Goal: Information Seeking & Learning: Learn about a topic

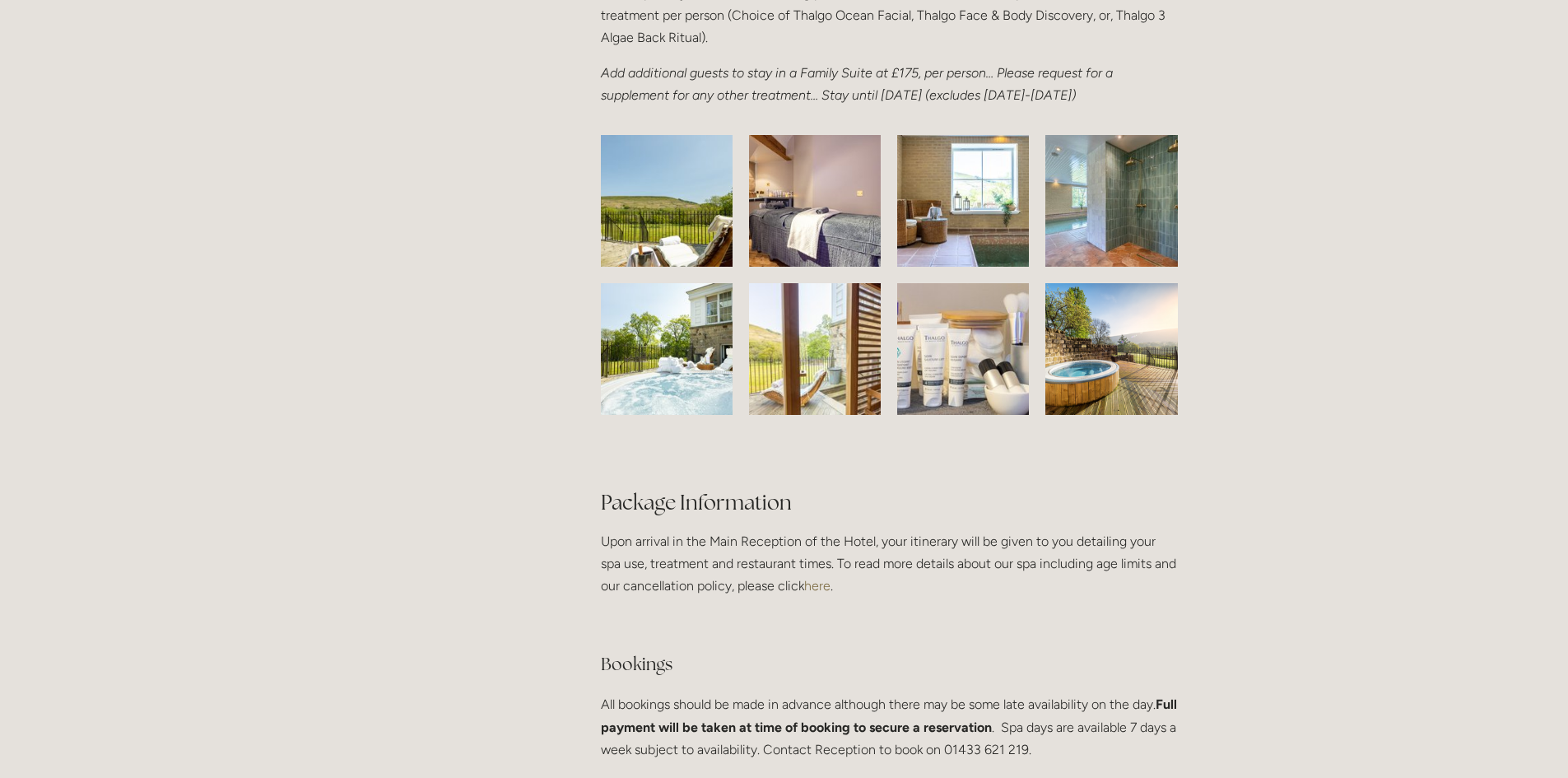
scroll to position [2553, 0]
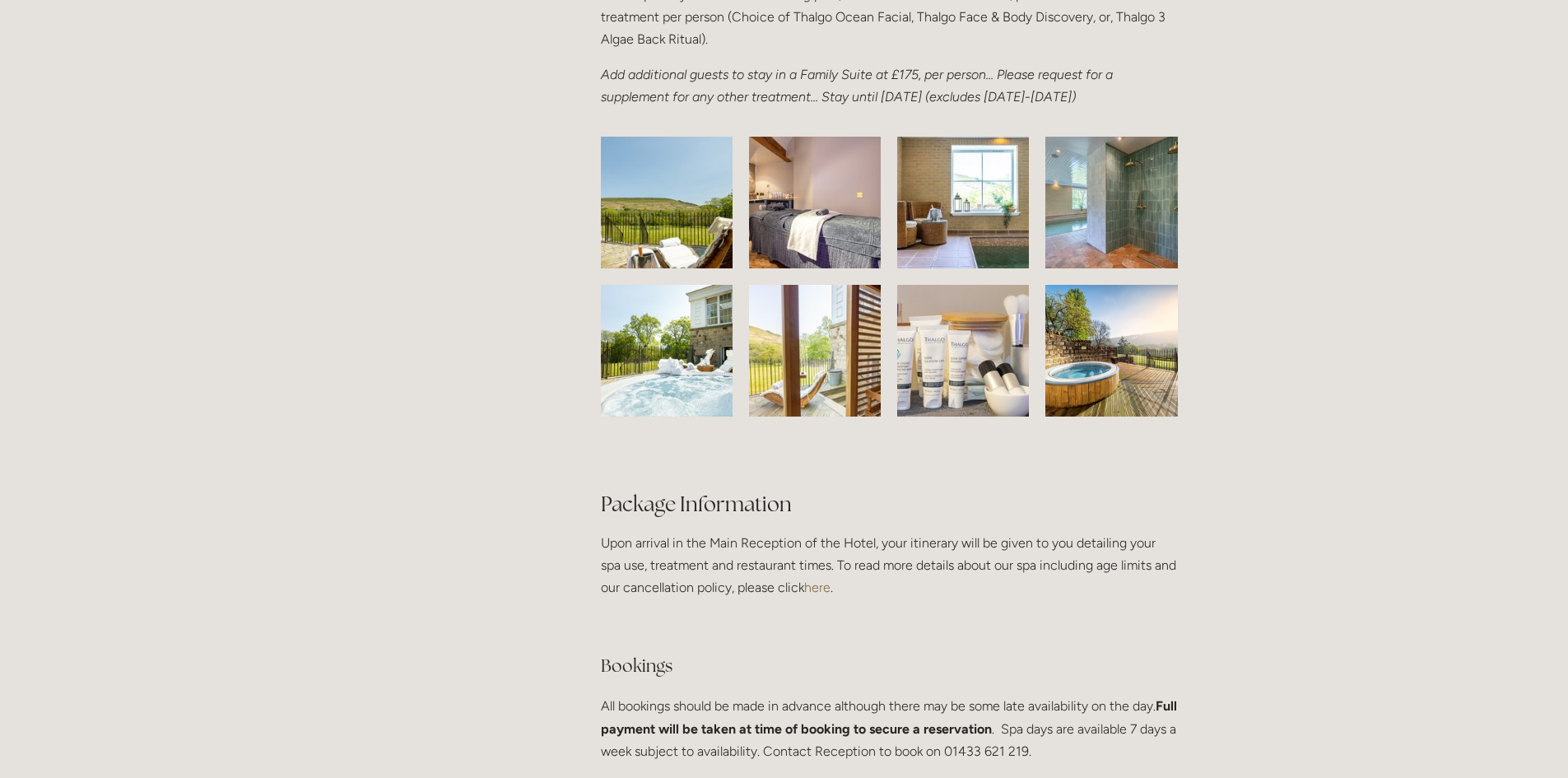
click at [959, 251] on img at bounding box center [963, 202] width 197 height 132
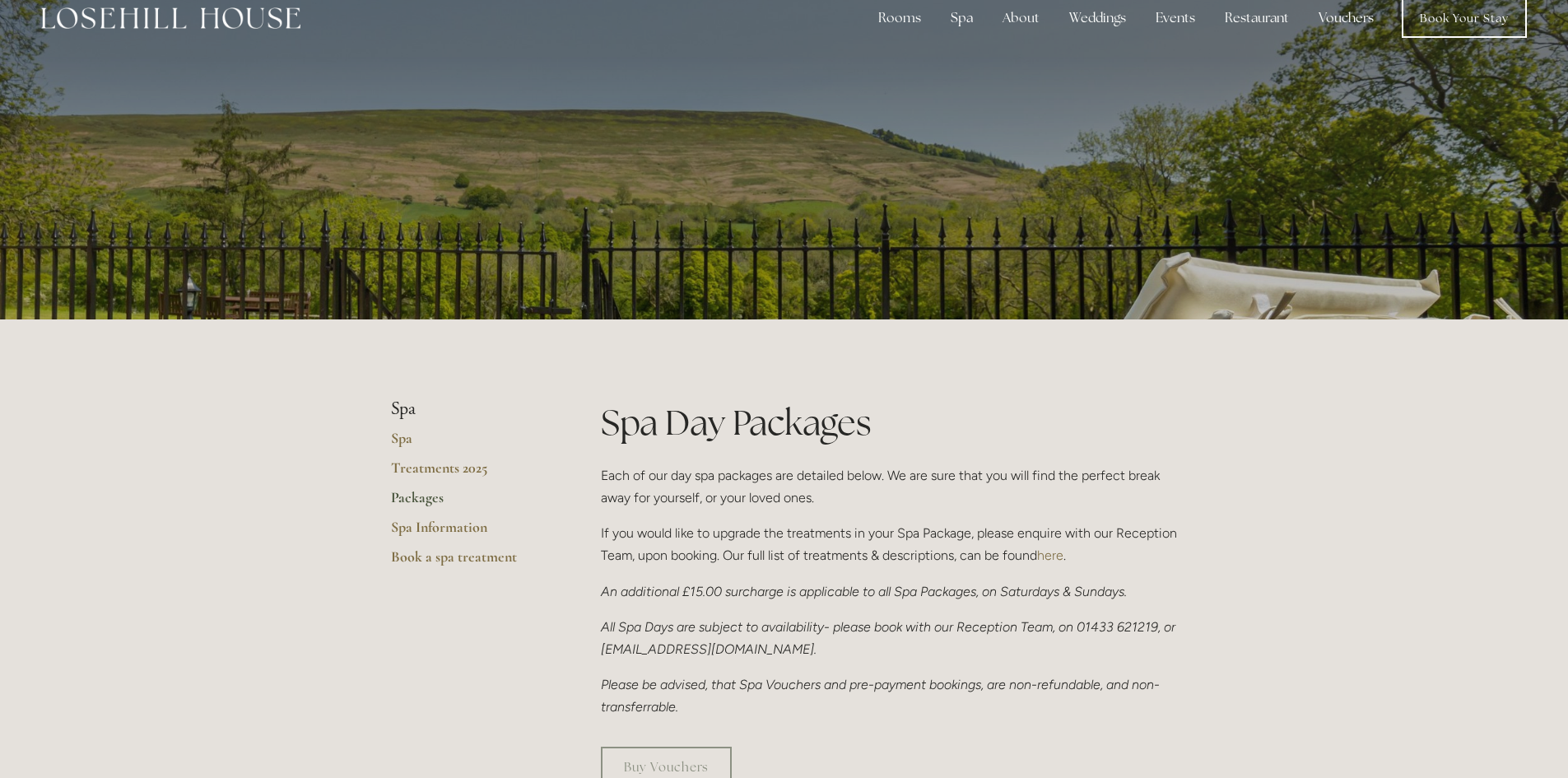
scroll to position [0, 0]
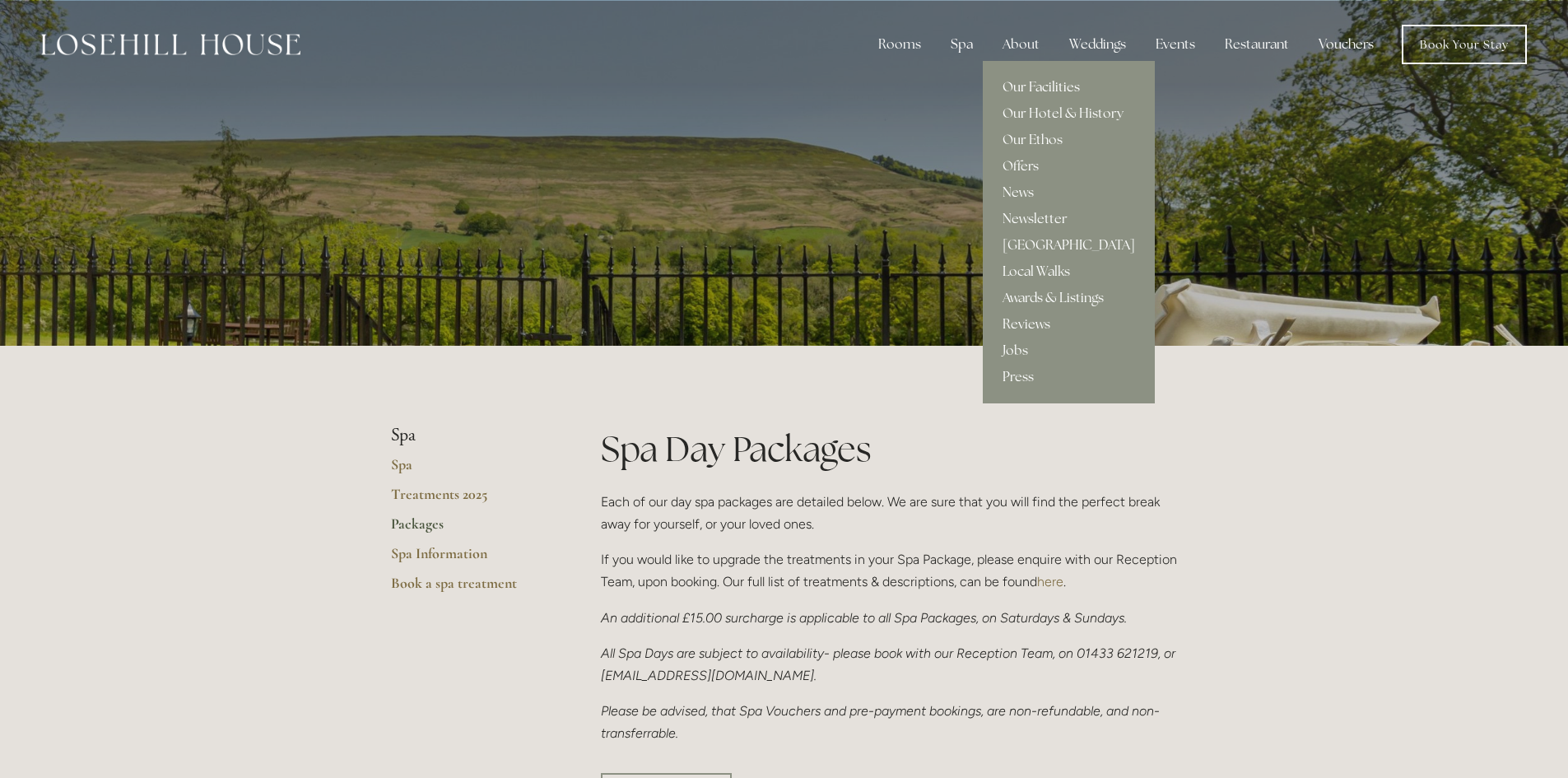
click at [1020, 84] on link "Our Facilities" at bounding box center [1069, 87] width 172 height 27
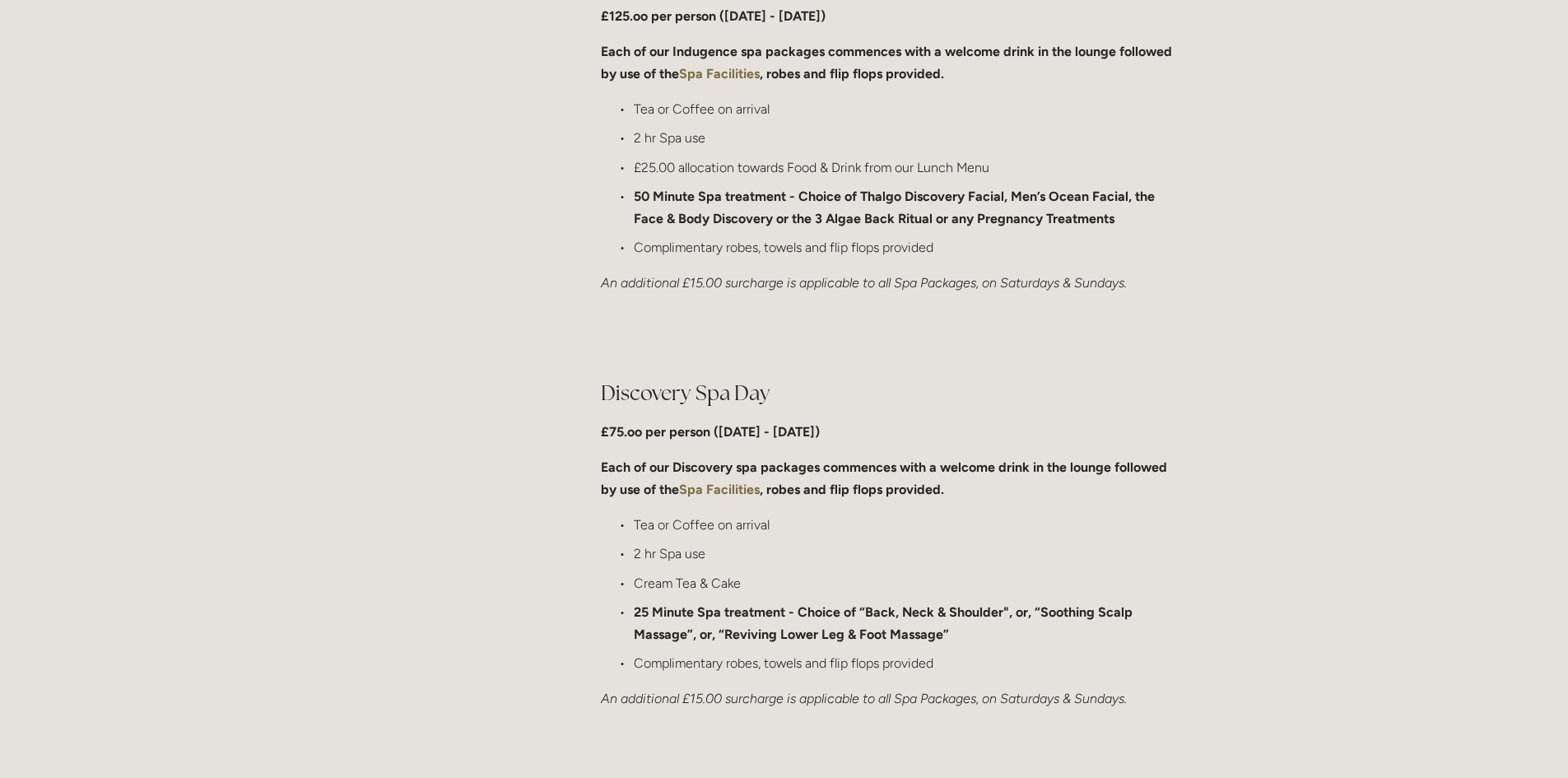
scroll to position [988, 0]
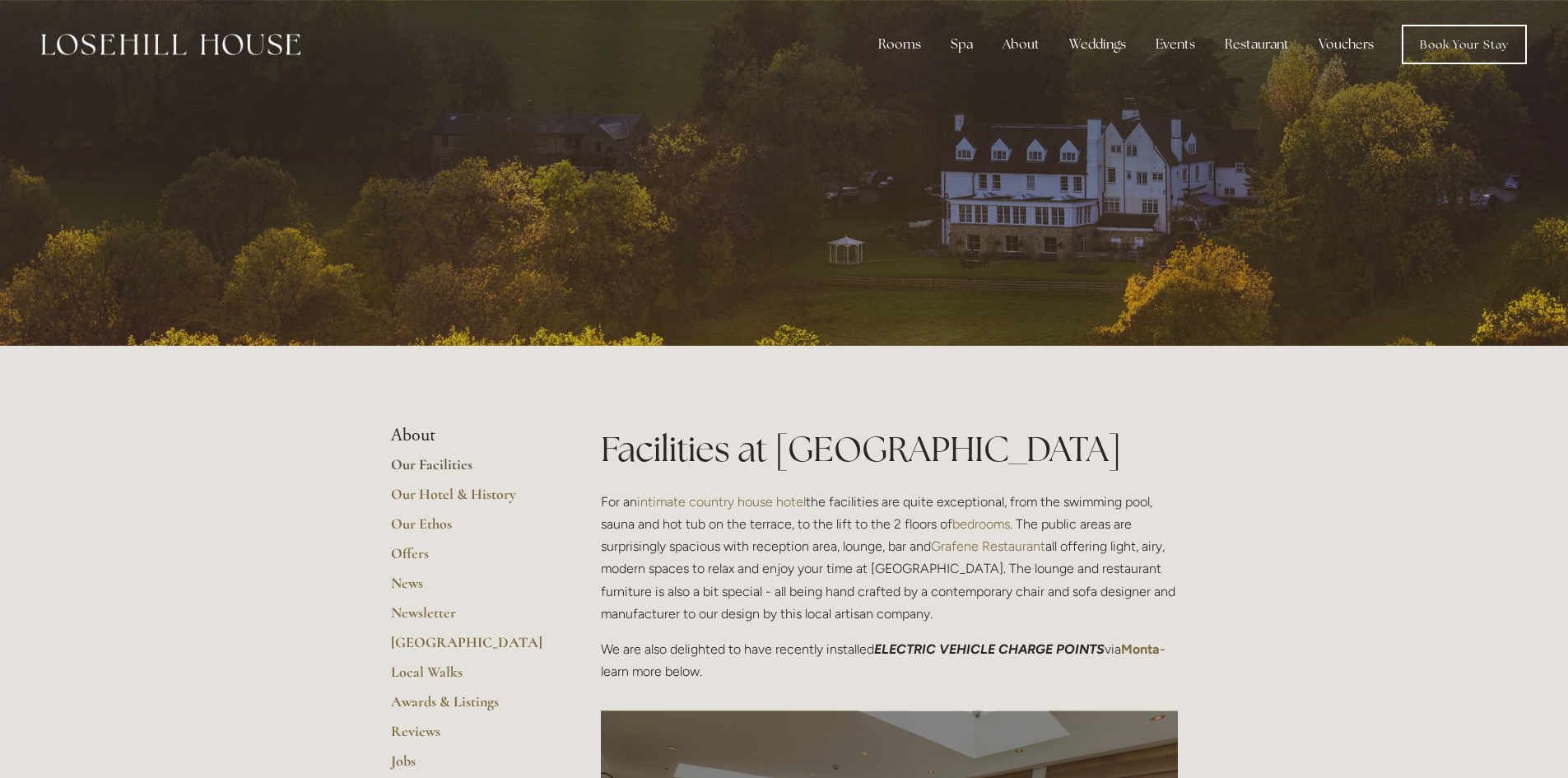
scroll to position [329, 0]
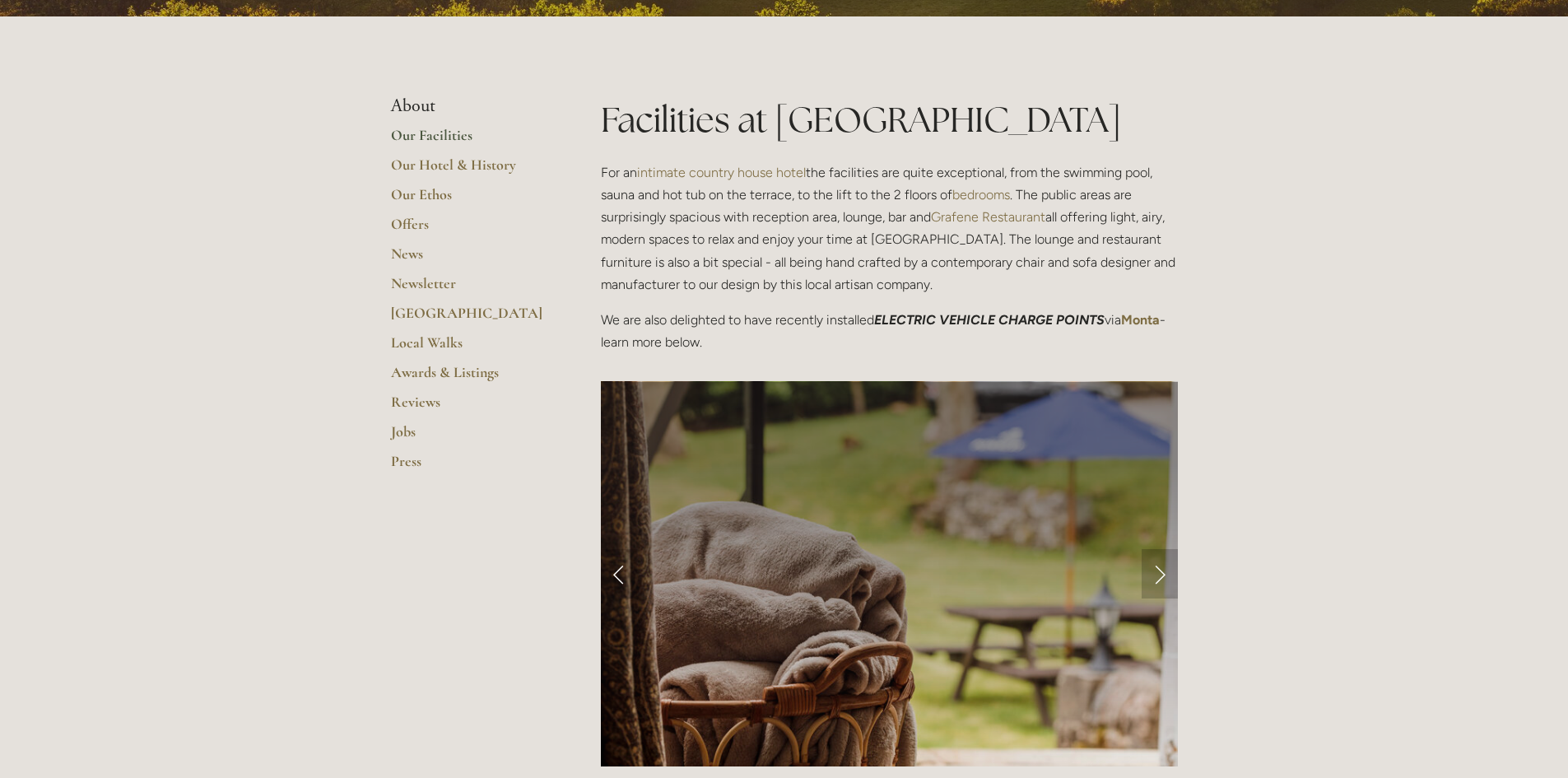
click at [1157, 575] on link "Next Slide" at bounding box center [1160, 574] width 37 height 50
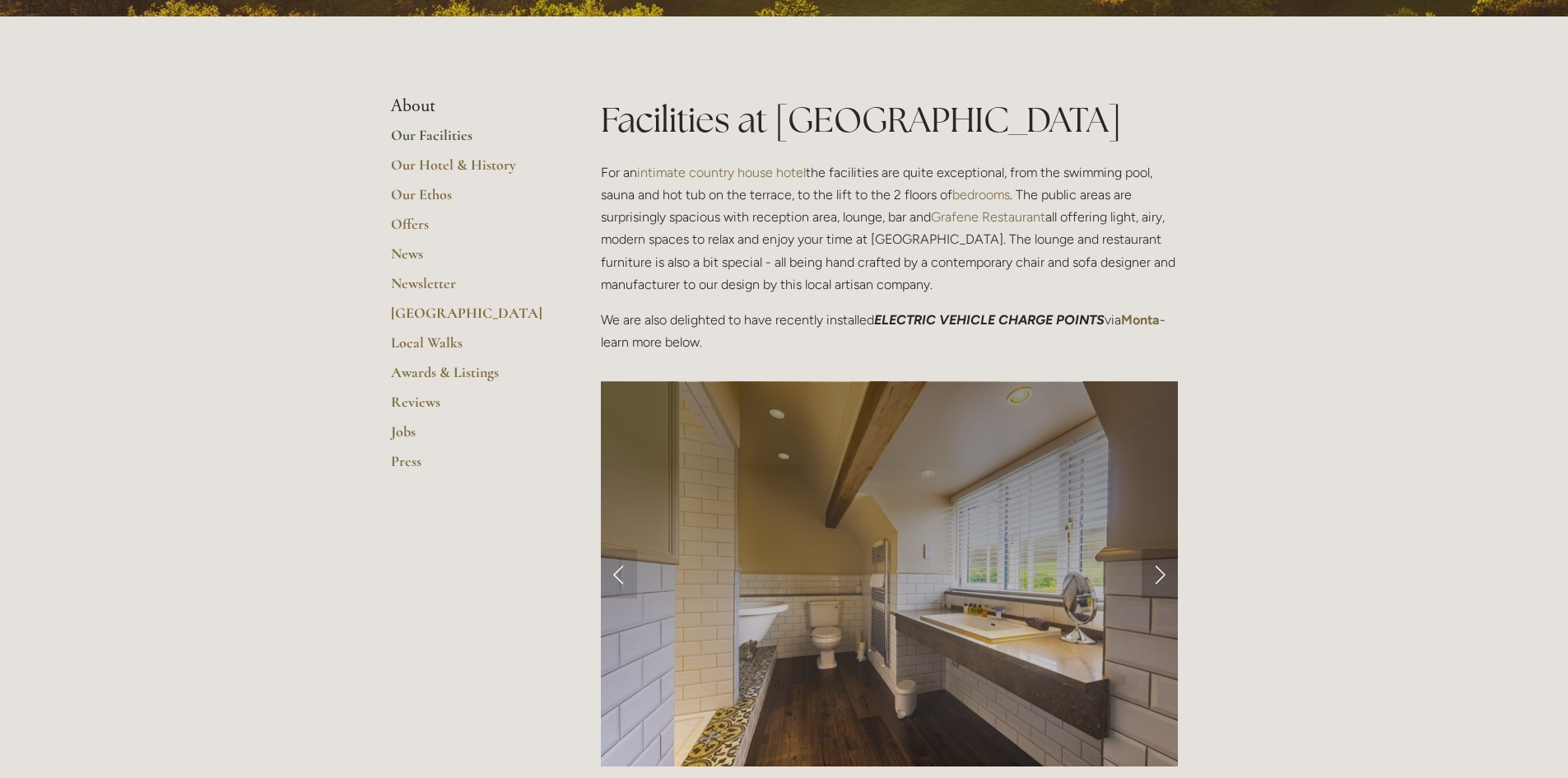
click at [1157, 575] on link "Next Slide" at bounding box center [1160, 574] width 37 height 50
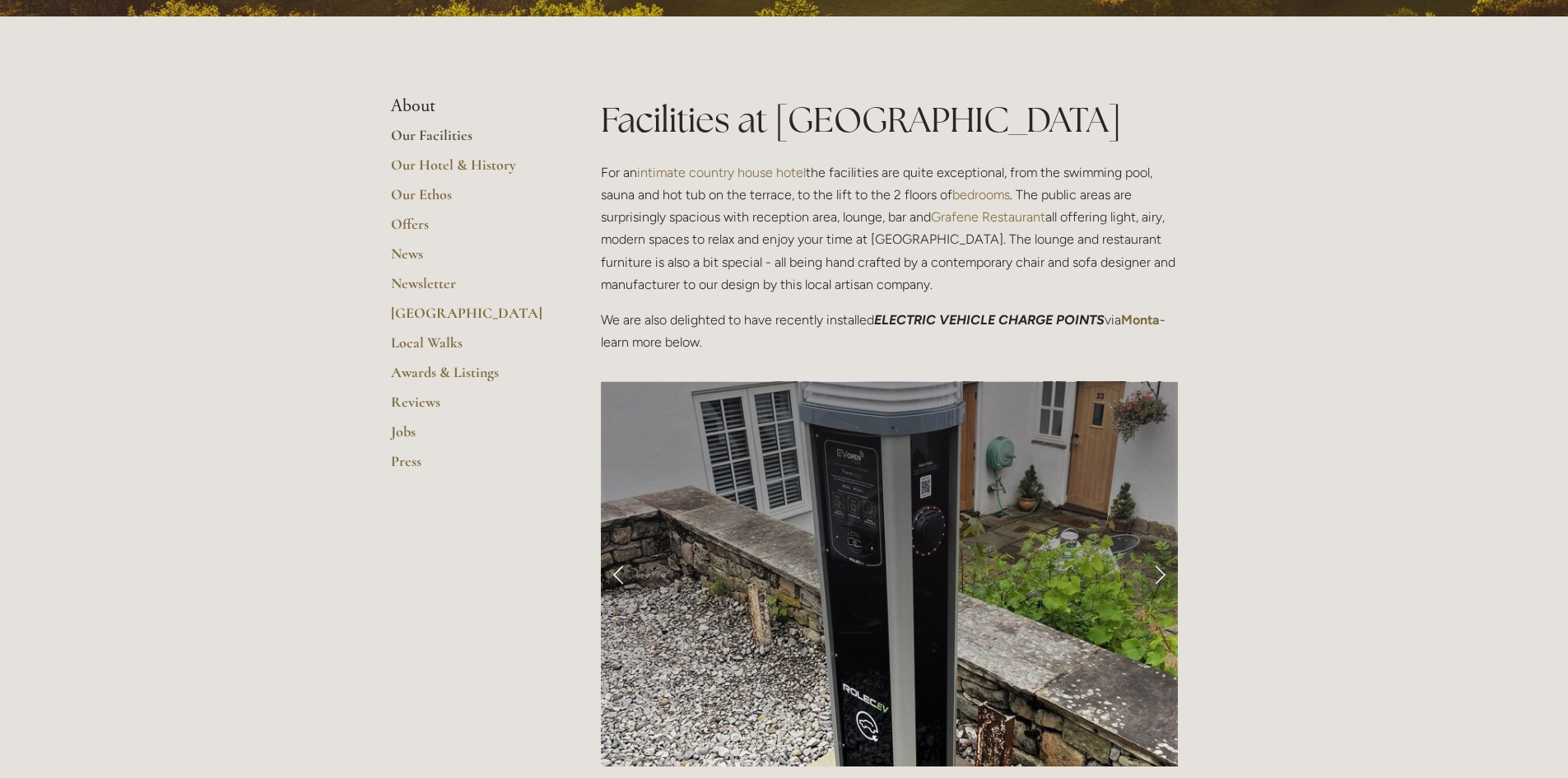
click at [1157, 575] on link "Next Slide" at bounding box center [1160, 574] width 37 height 50
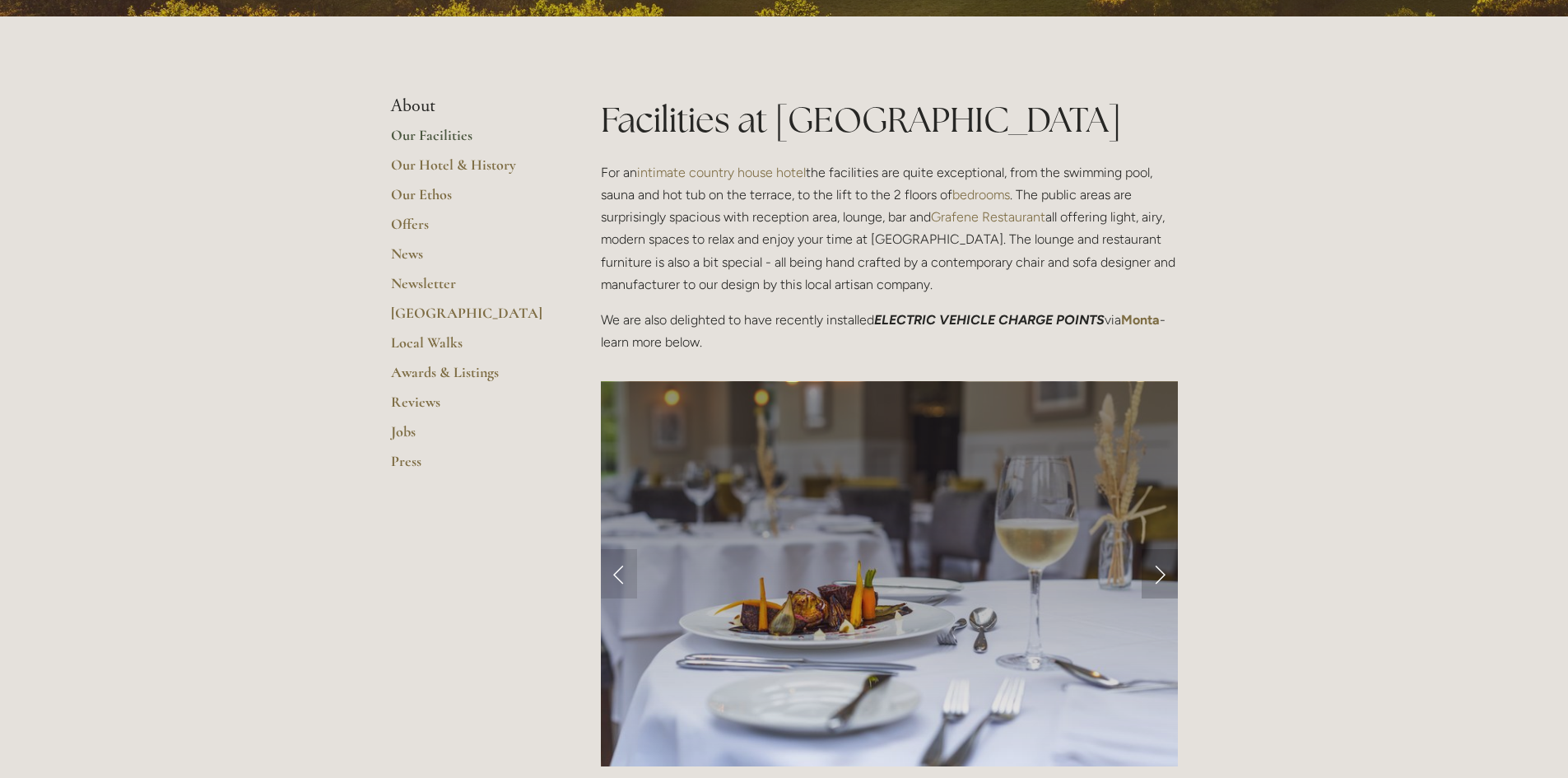
click at [1157, 575] on link "Next Slide" at bounding box center [1160, 574] width 37 height 50
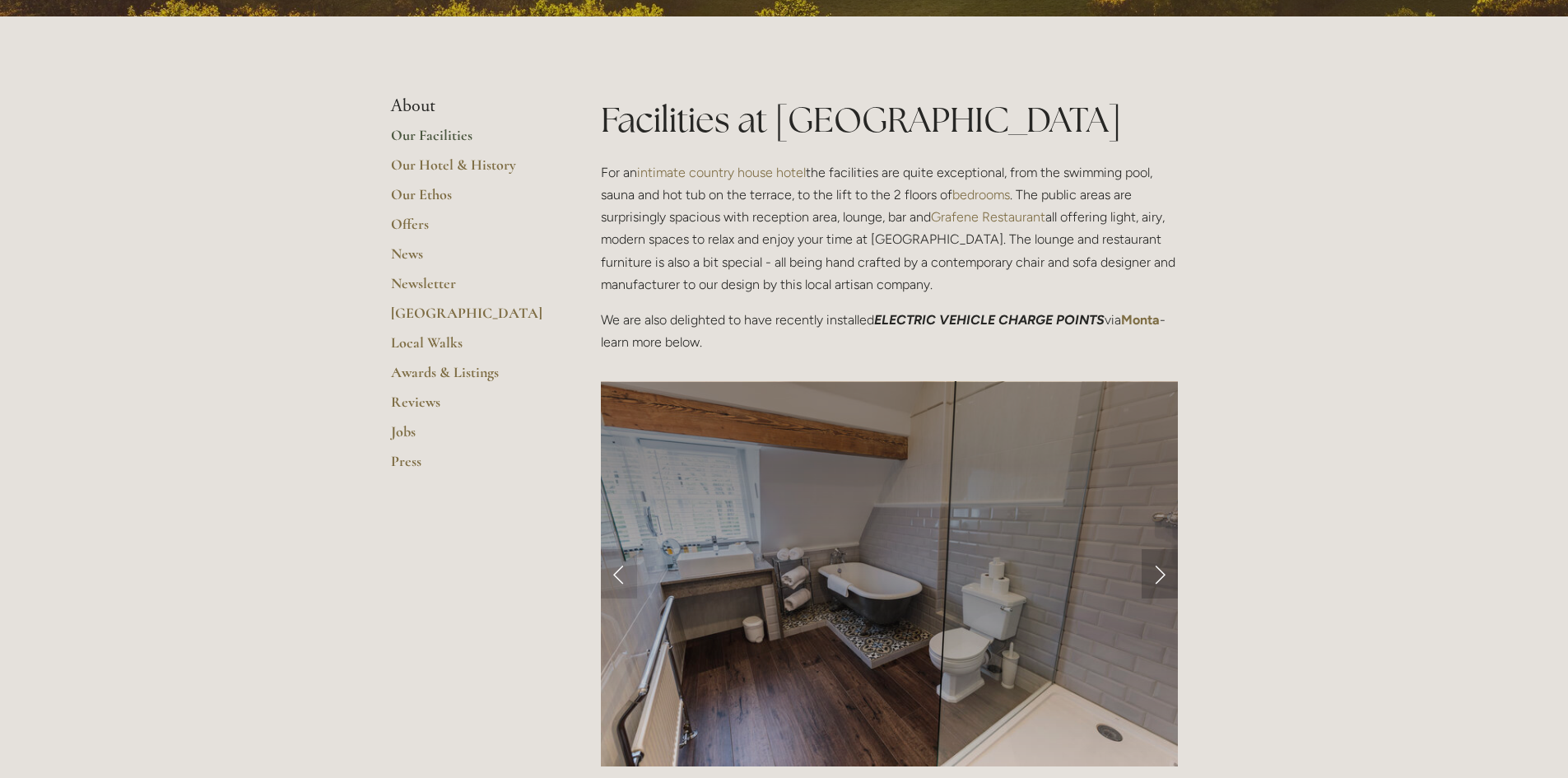
click at [1157, 575] on link "Next Slide" at bounding box center [1160, 574] width 37 height 50
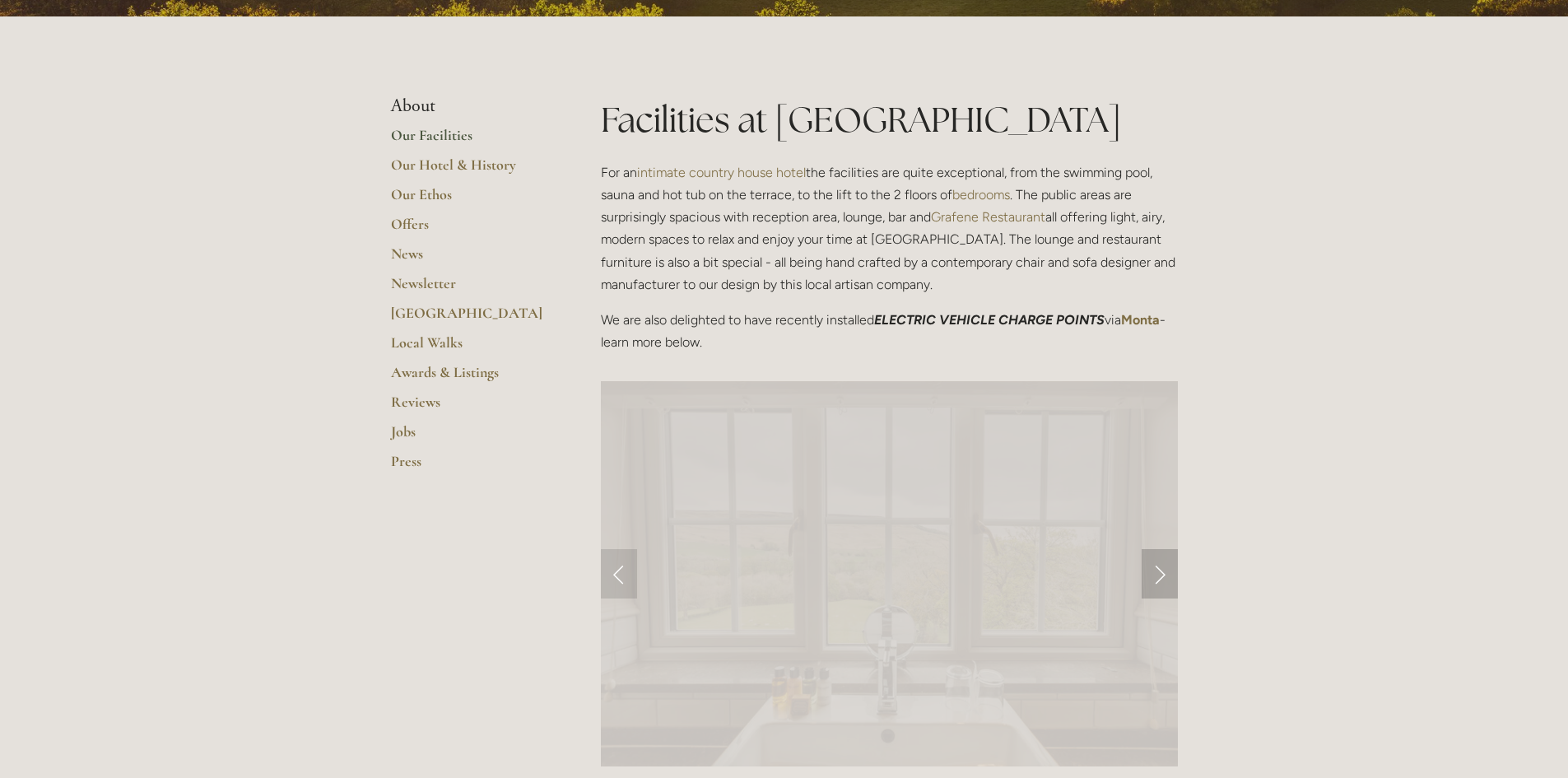
click at [1157, 575] on link "Next Slide" at bounding box center [1160, 574] width 37 height 50
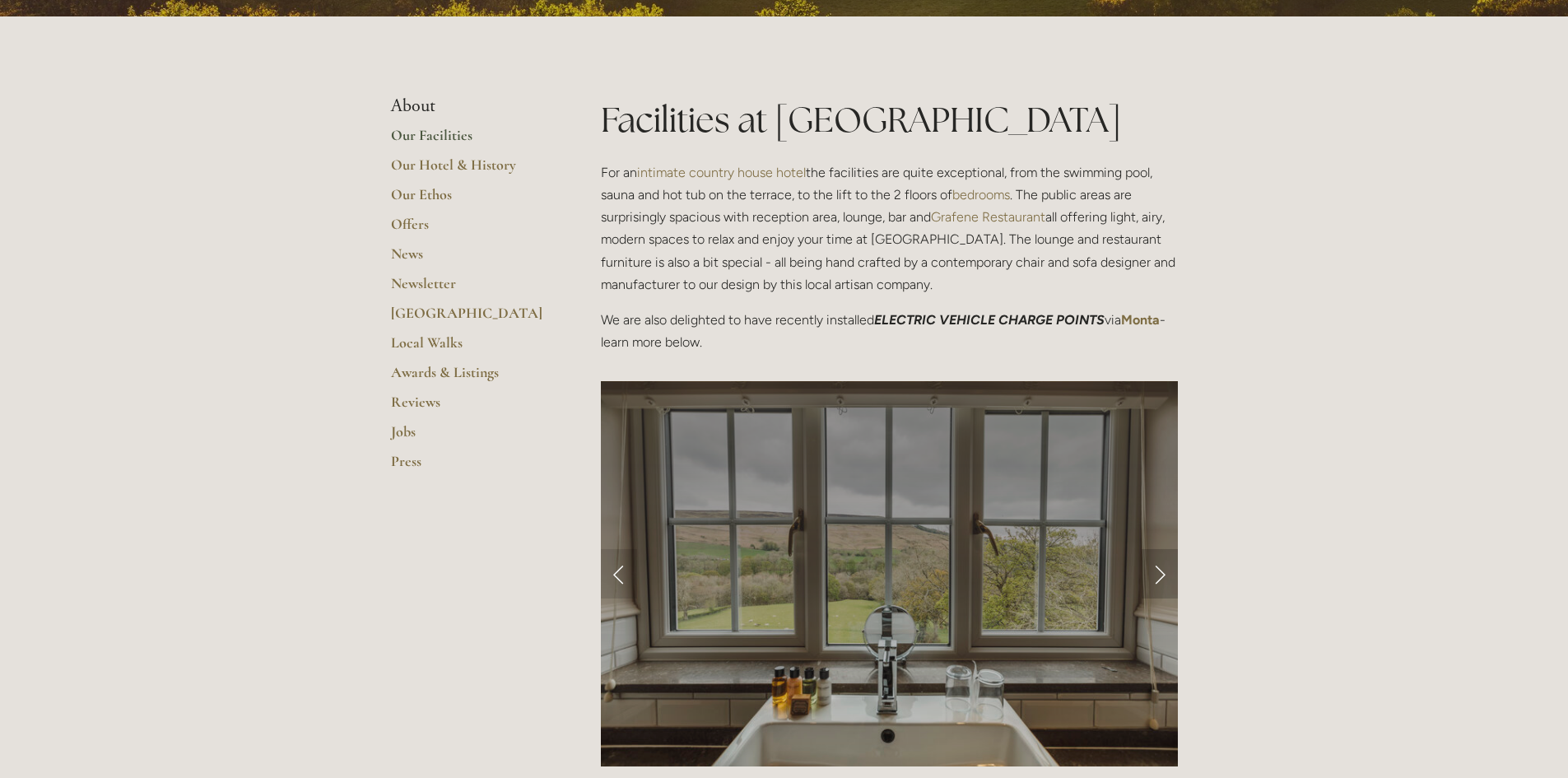
click at [1157, 575] on link "Next Slide" at bounding box center [1160, 574] width 37 height 50
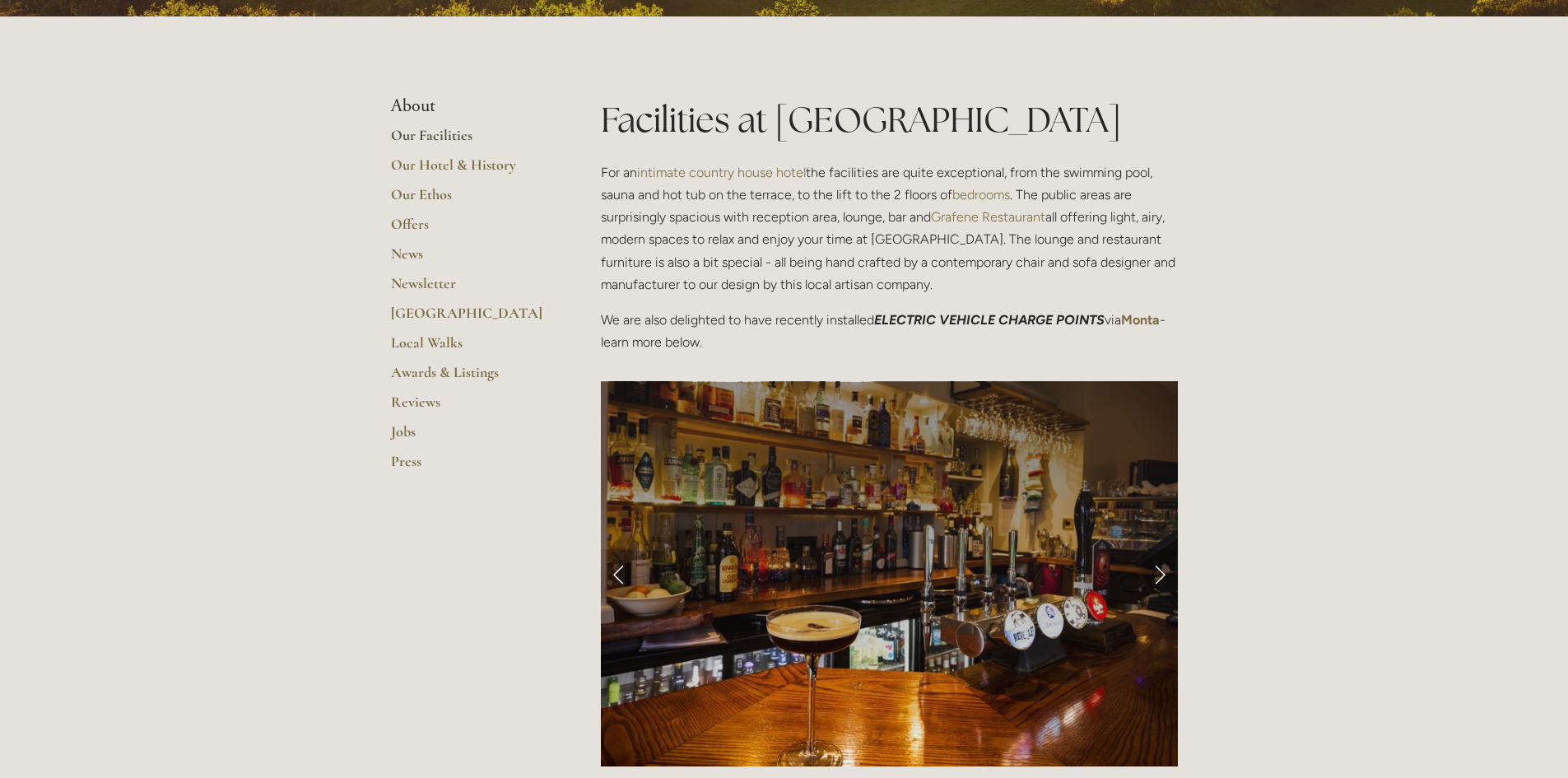
click at [1157, 575] on link "Next Slide" at bounding box center [1160, 574] width 37 height 50
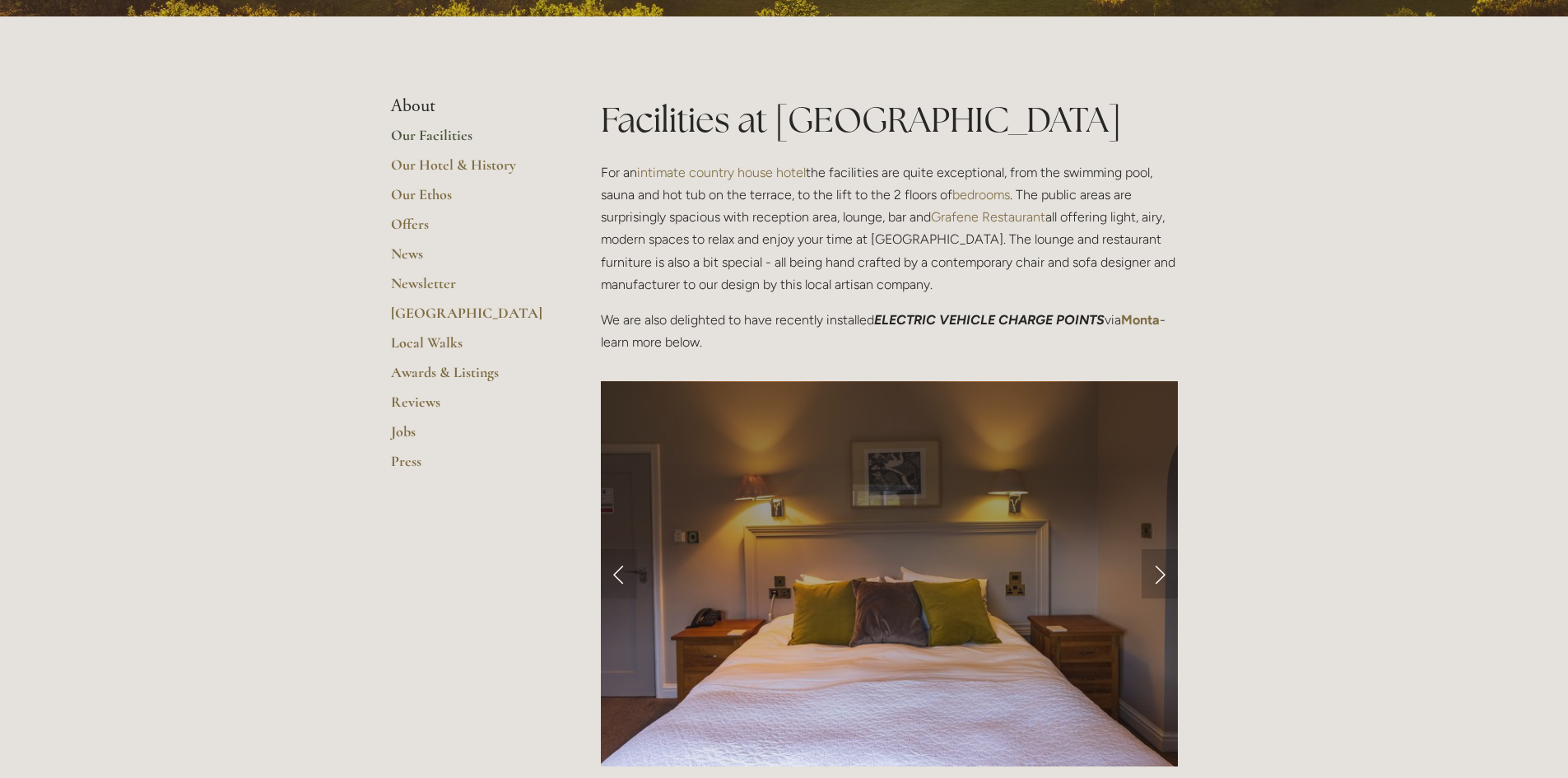
click at [1157, 575] on link "Next Slide" at bounding box center [1160, 574] width 37 height 50
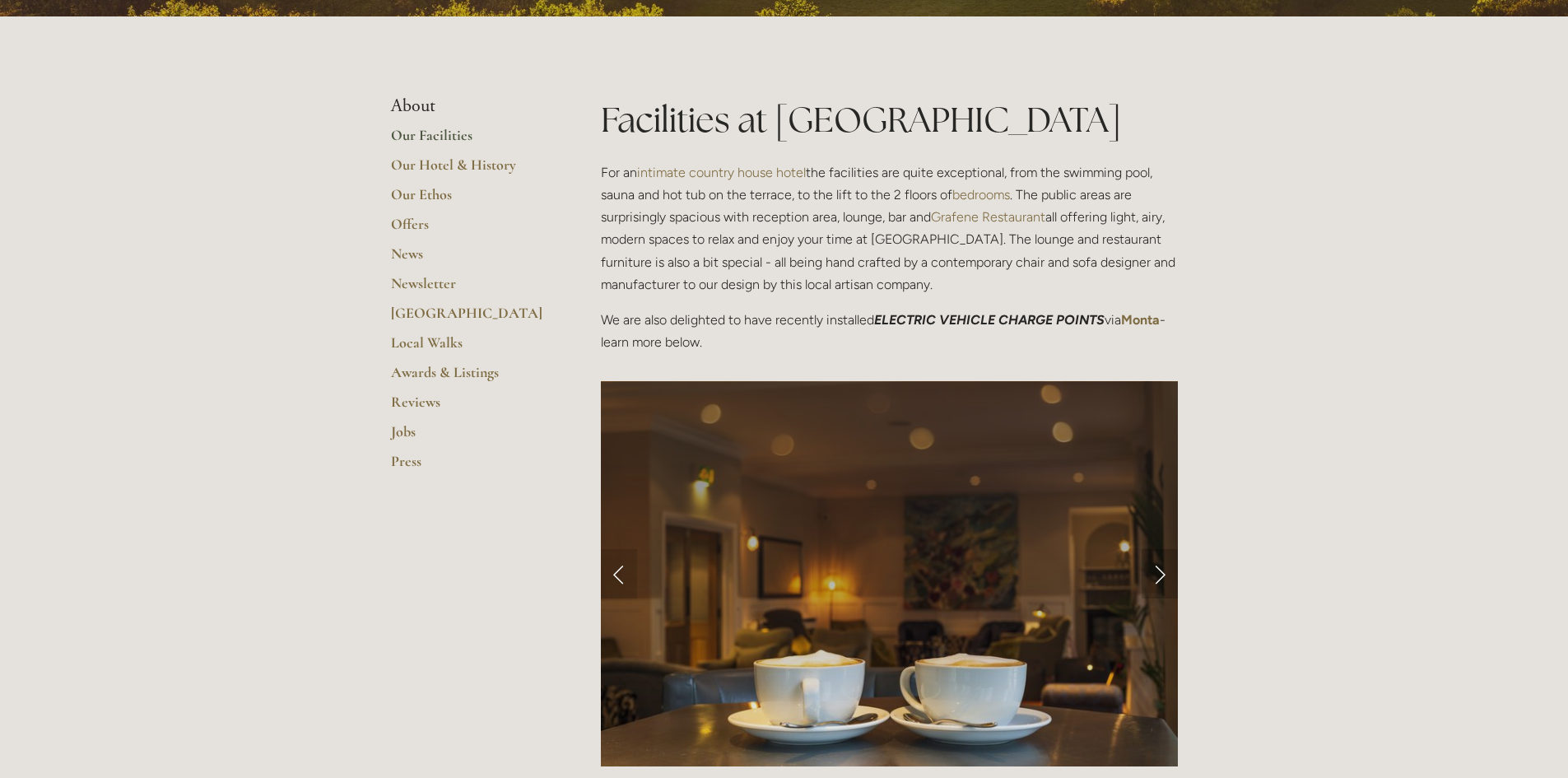
click at [1157, 575] on link "Next Slide" at bounding box center [1160, 574] width 37 height 50
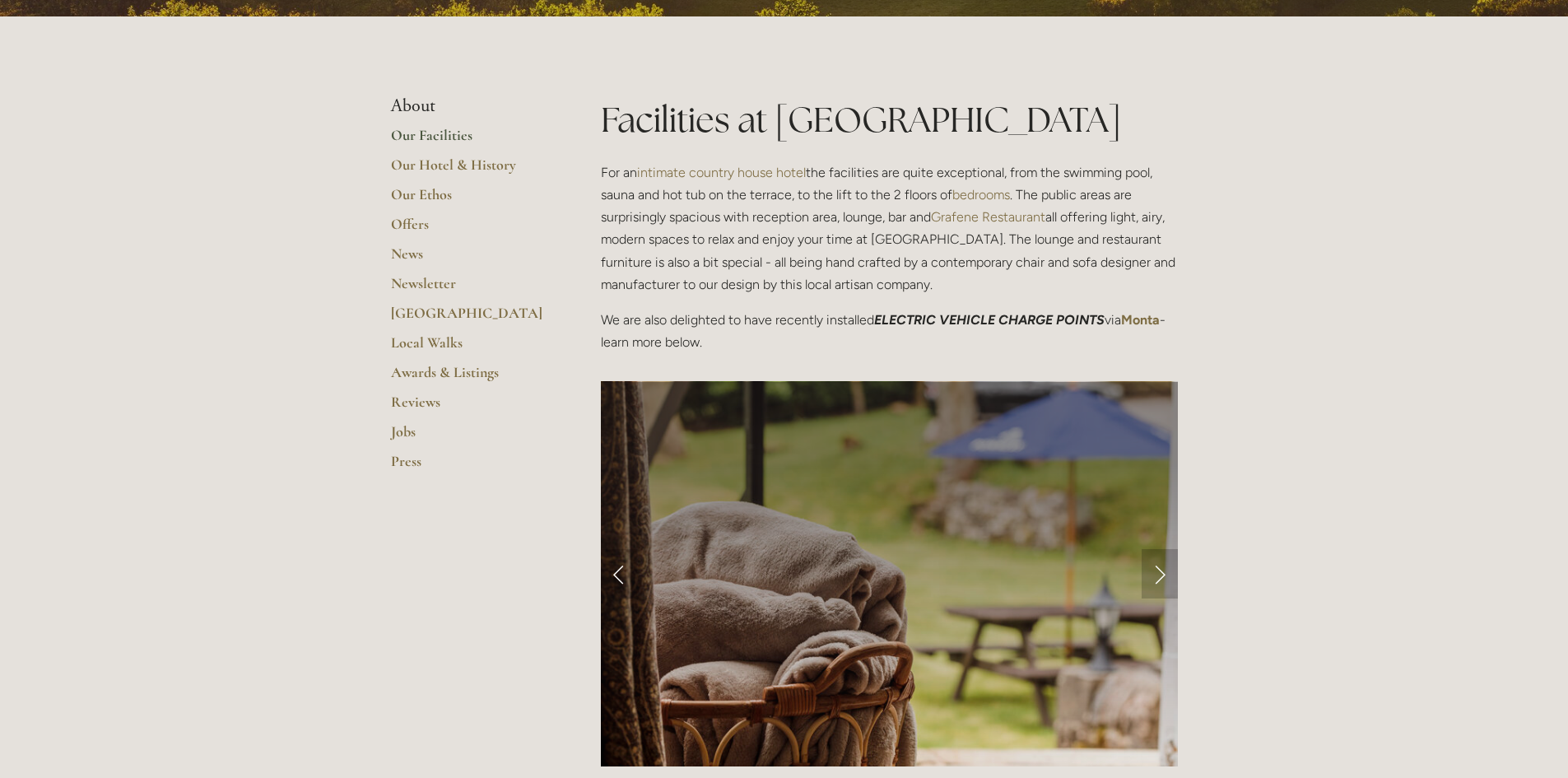
click at [1157, 575] on link "Next Slide" at bounding box center [1160, 574] width 37 height 50
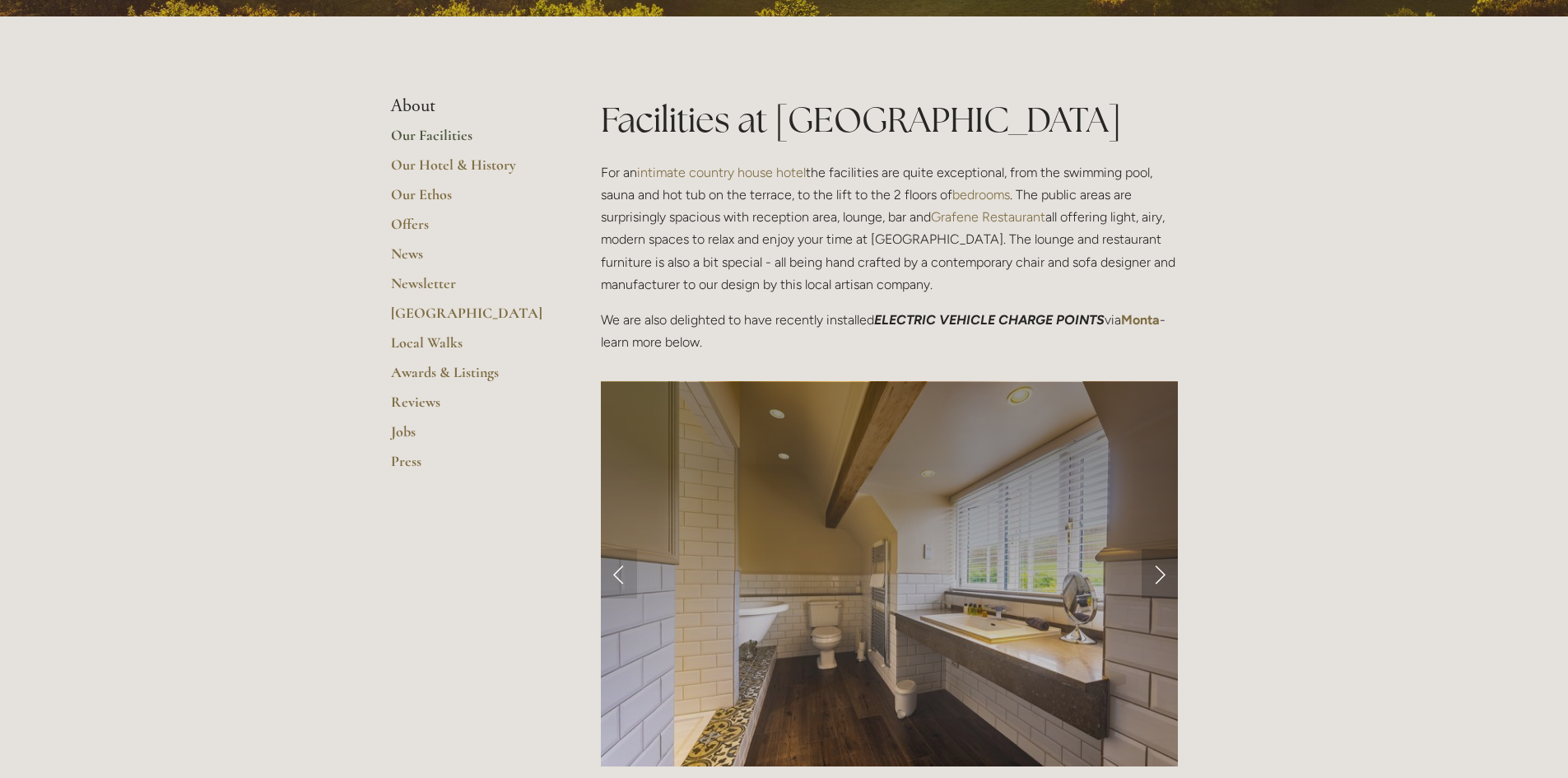
click at [1157, 575] on link "Next Slide" at bounding box center [1160, 574] width 37 height 50
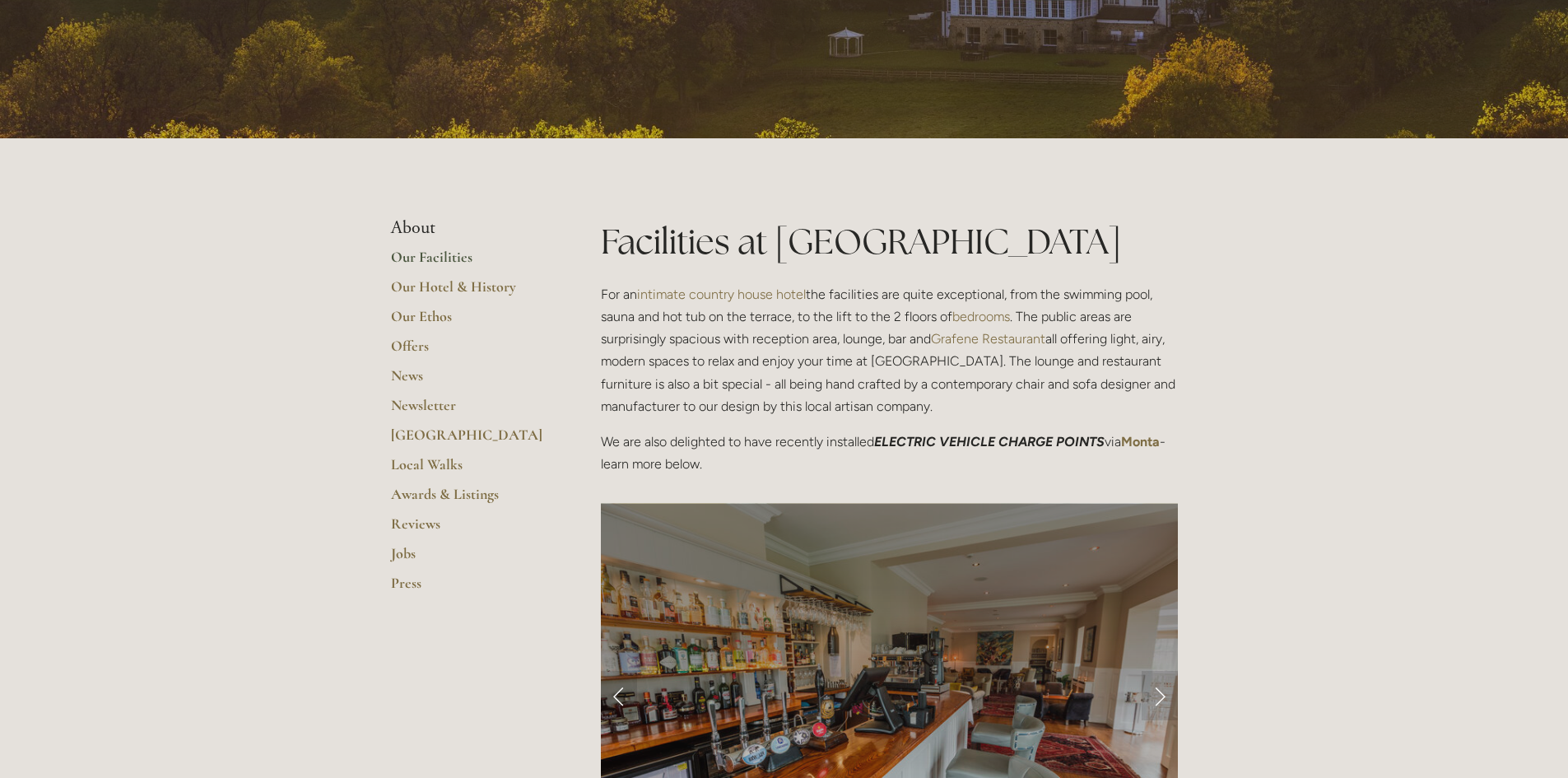
scroll to position [0, 0]
